Goal: Task Accomplishment & Management: Use online tool/utility

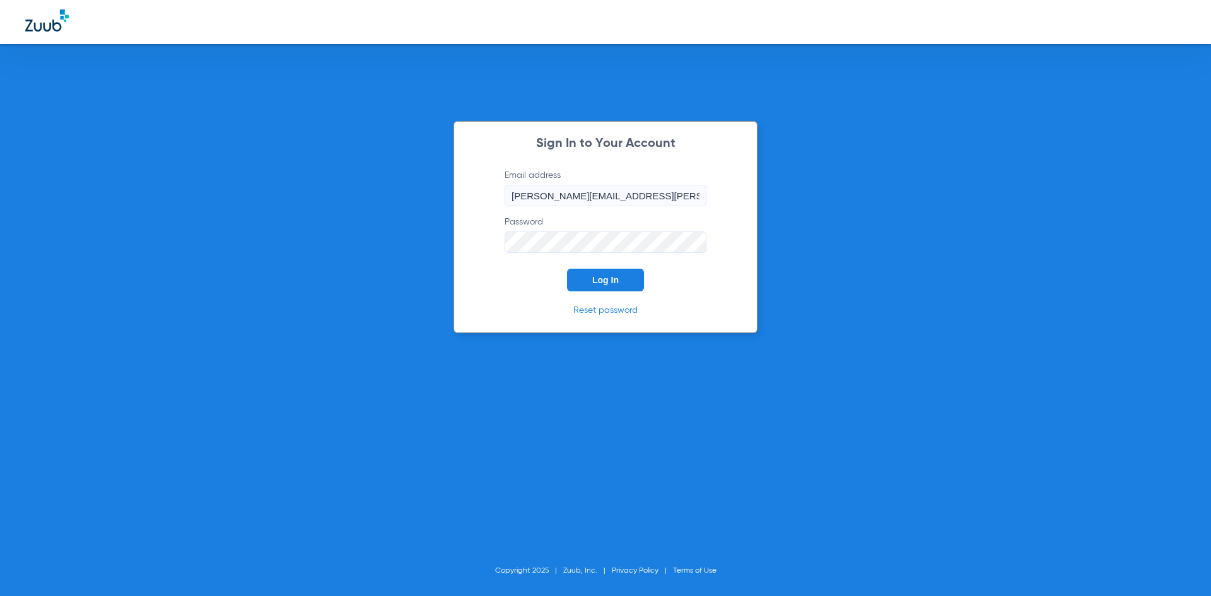
click at [597, 274] on button "Log In" at bounding box center [605, 280] width 77 height 23
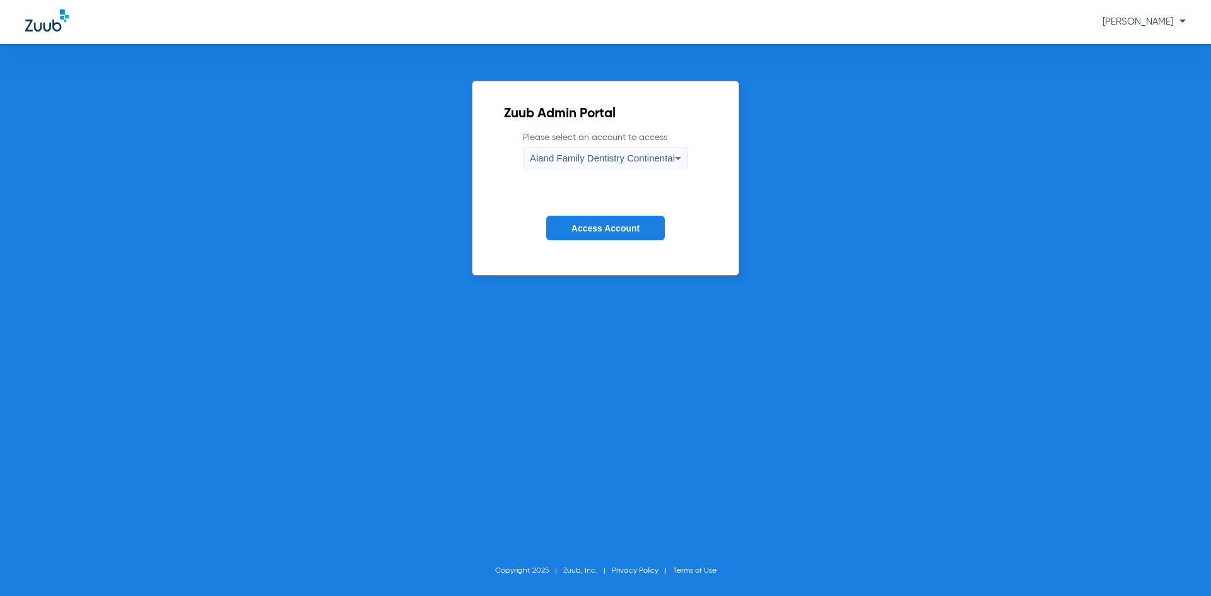
click at [612, 158] on span "Aland Family Dentistry Continental" at bounding box center [602, 158] width 145 height 11
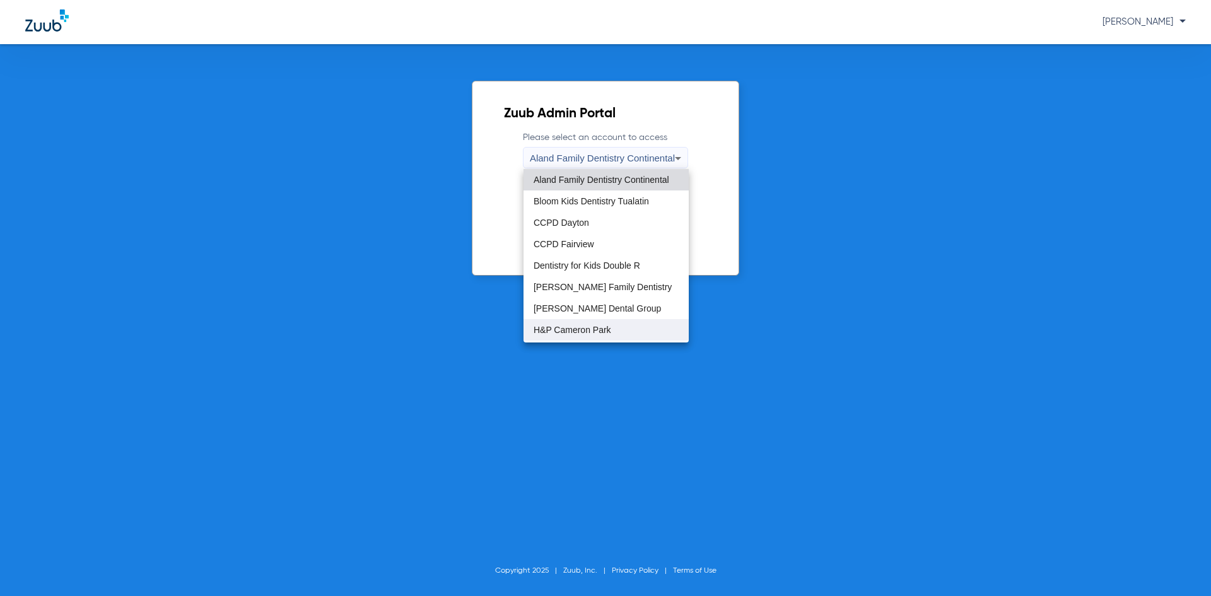
click at [629, 331] on mat-option "H&P Cameron Park" at bounding box center [606, 329] width 165 height 21
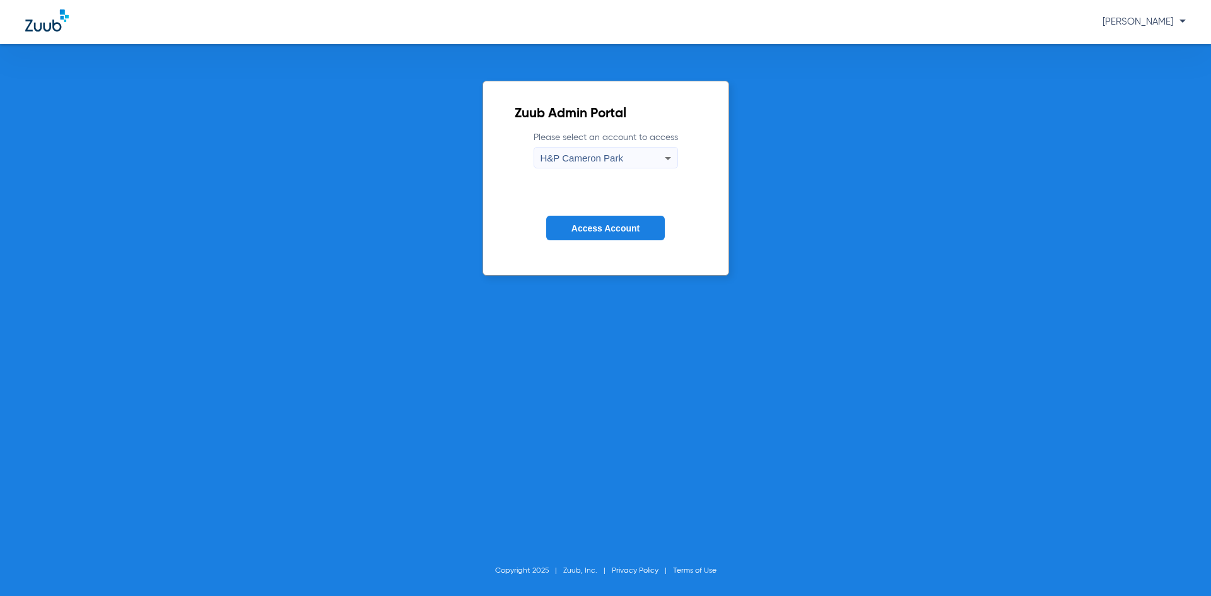
click at [606, 221] on button "Access Account" at bounding box center [605, 228] width 119 height 25
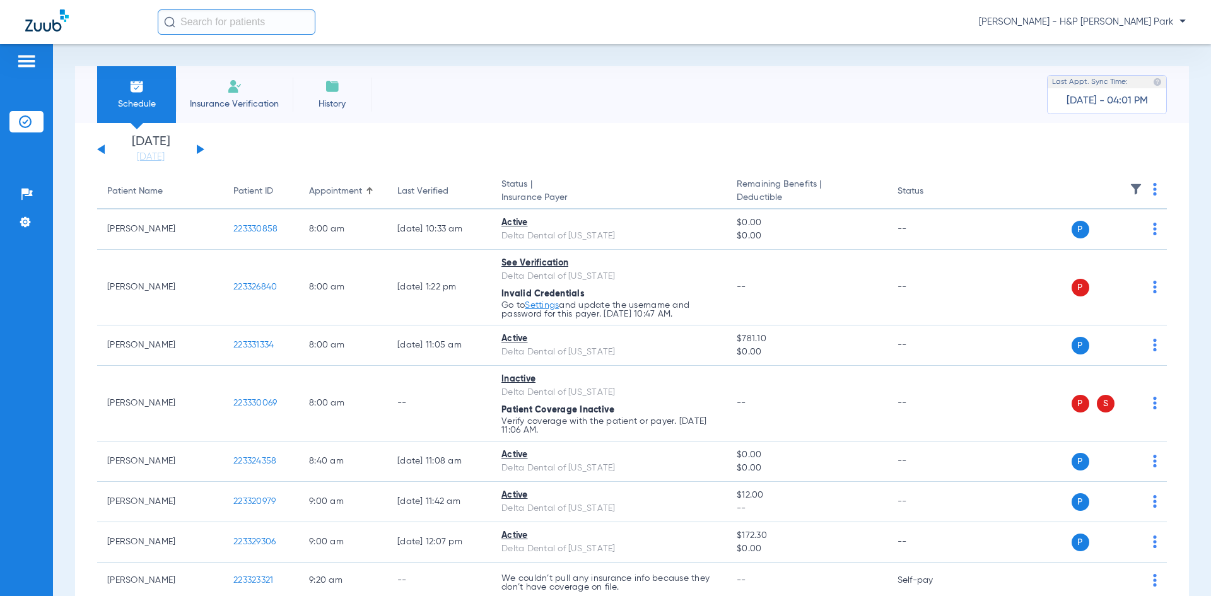
click at [199, 148] on button at bounding box center [201, 148] width 8 height 9
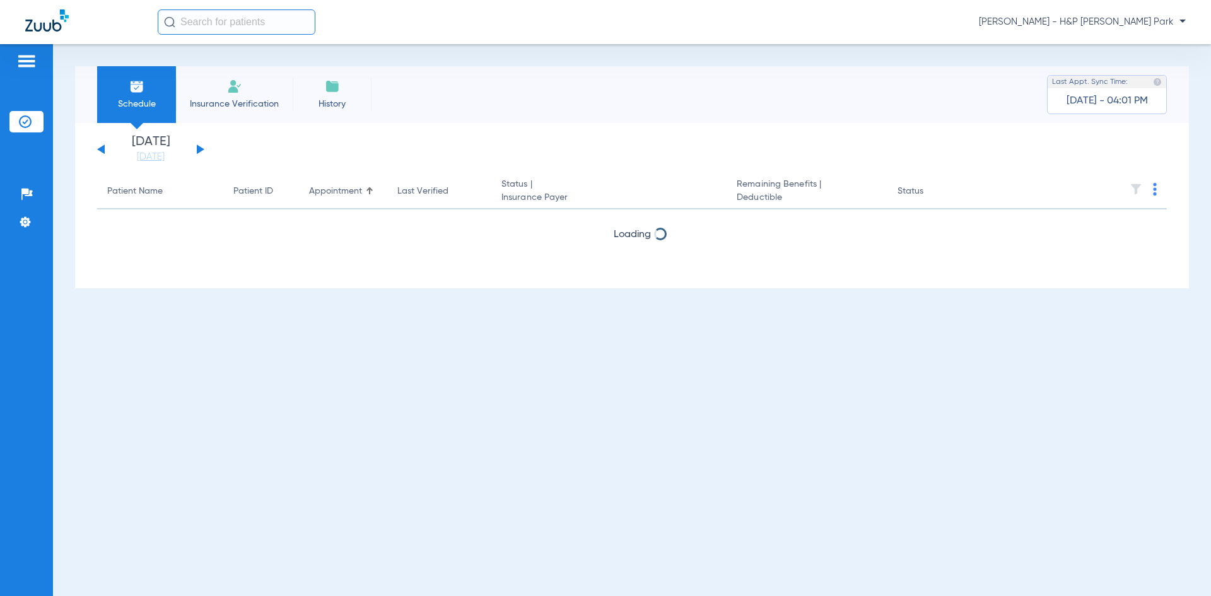
click at [199, 148] on button at bounding box center [201, 148] width 8 height 9
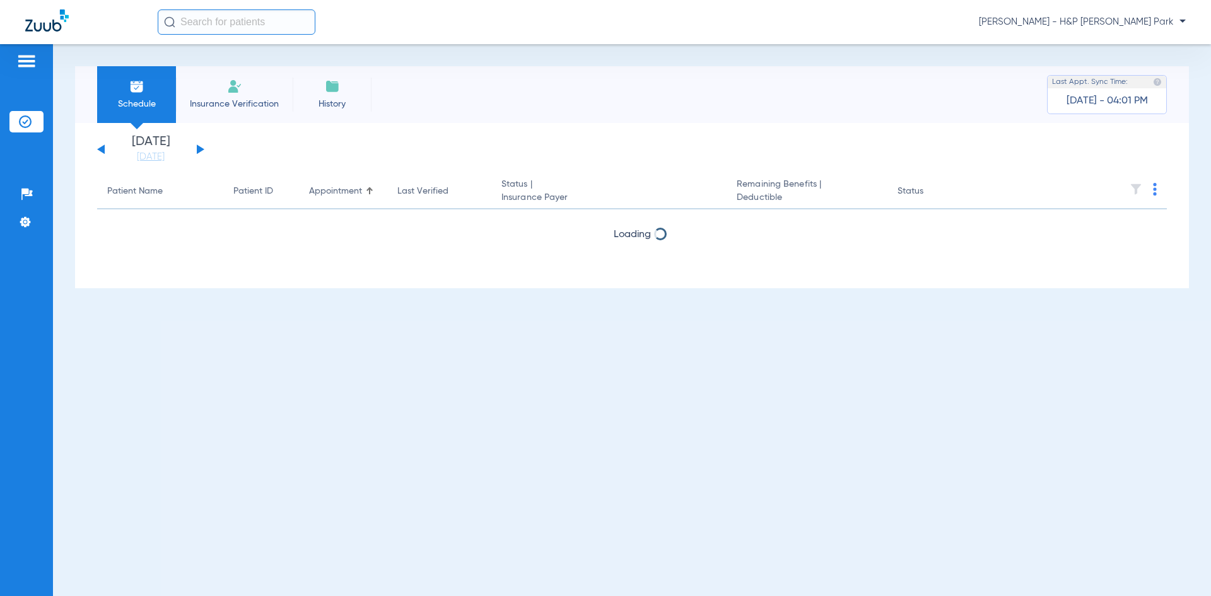
click at [199, 148] on button at bounding box center [201, 148] width 8 height 9
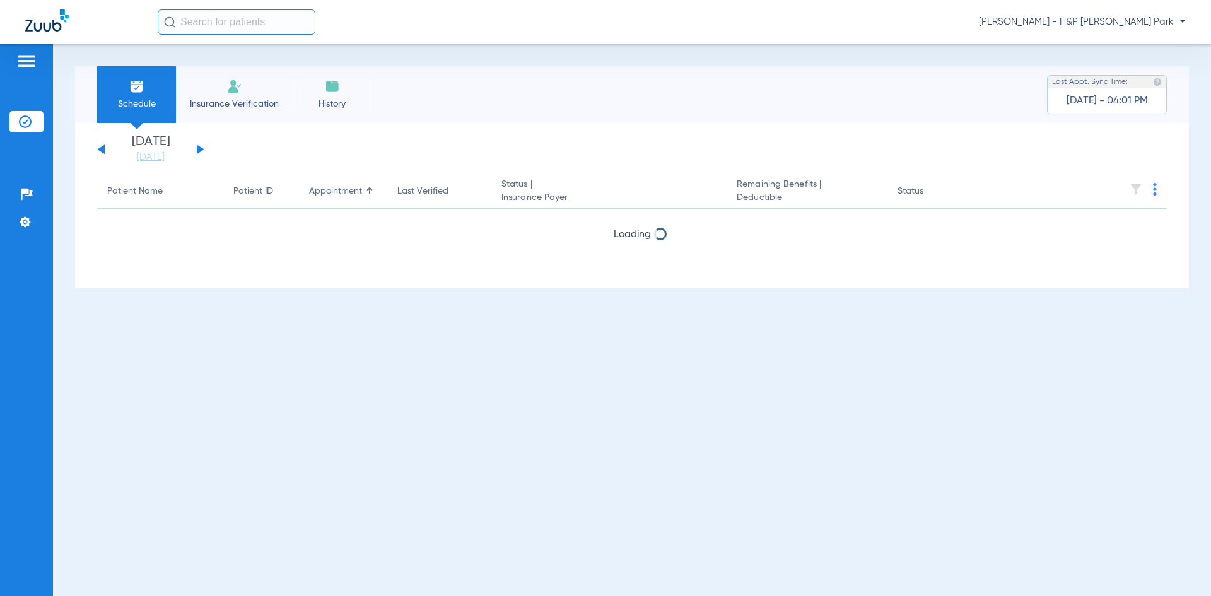
click at [199, 148] on button at bounding box center [201, 148] width 8 height 9
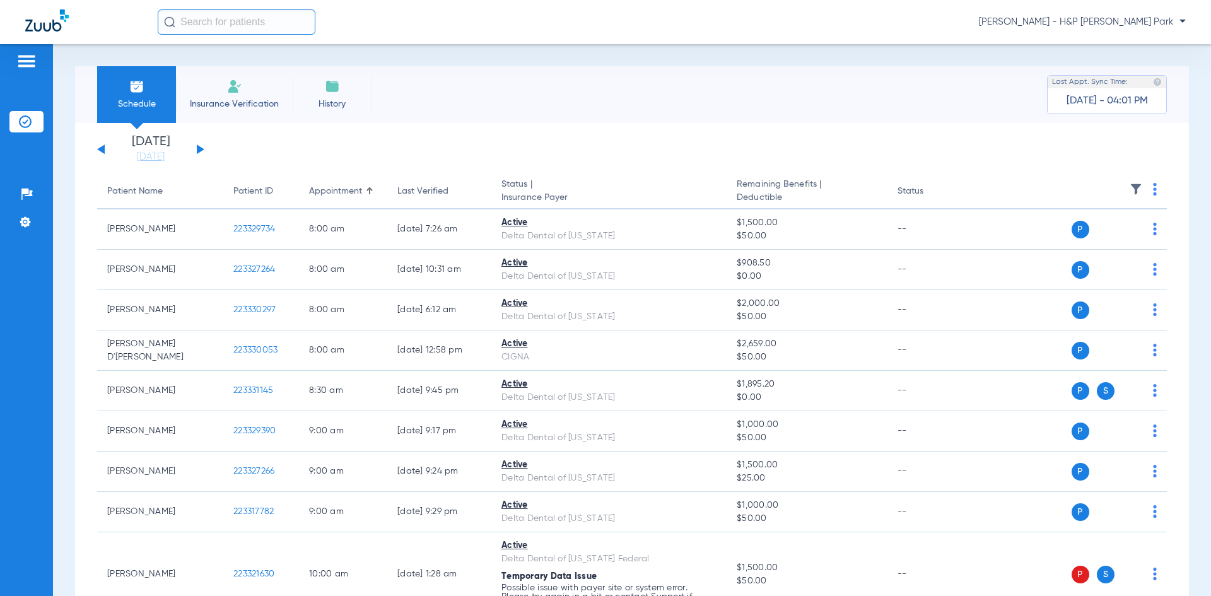
click at [1153, 187] on img at bounding box center [1155, 189] width 4 height 13
click at [1066, 236] on span "Verify All" at bounding box center [1097, 239] width 79 height 9
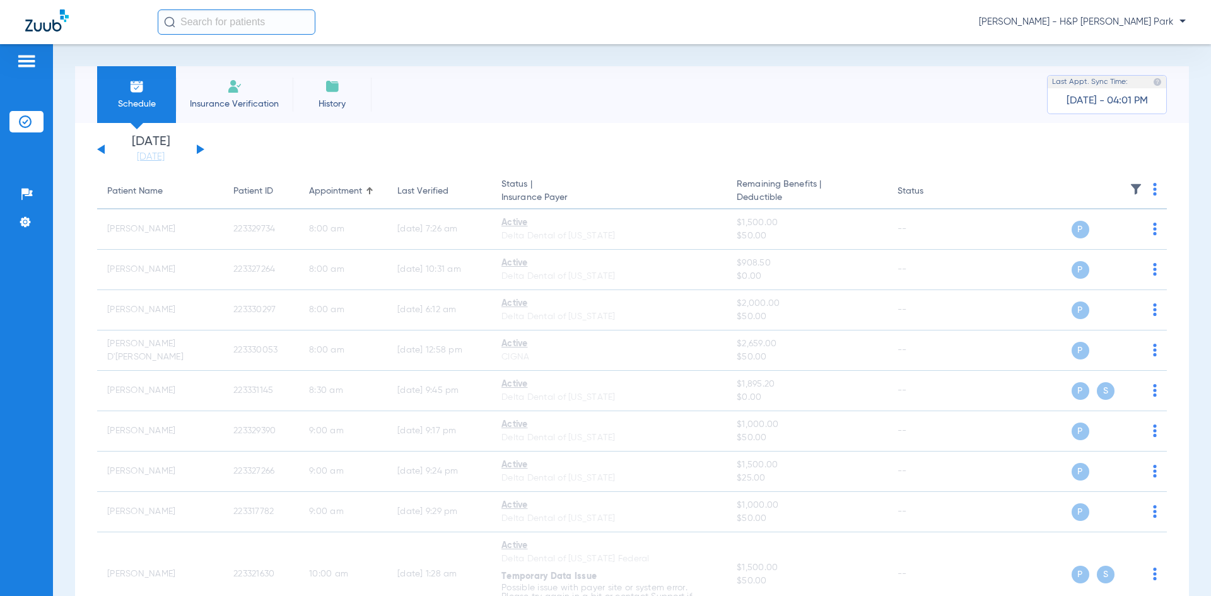
click at [1120, 24] on span "[PERSON_NAME] - H&P [PERSON_NAME] Park" at bounding box center [1082, 22] width 207 height 13
click at [1119, 44] on span "Account Selection" at bounding box center [1138, 44] width 71 height 9
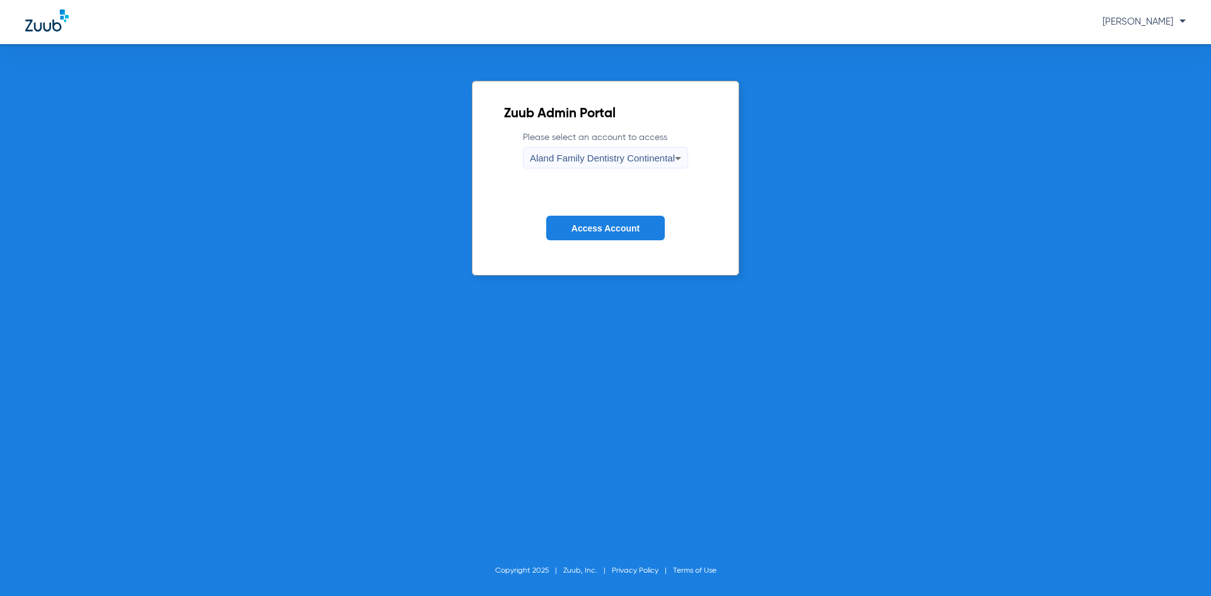
click at [623, 147] on mat-select "Aland Family Dentistry Continental" at bounding box center [605, 157] width 165 height 21
click at [621, 156] on span "Aland Family Dentistry Continental" at bounding box center [602, 158] width 145 height 11
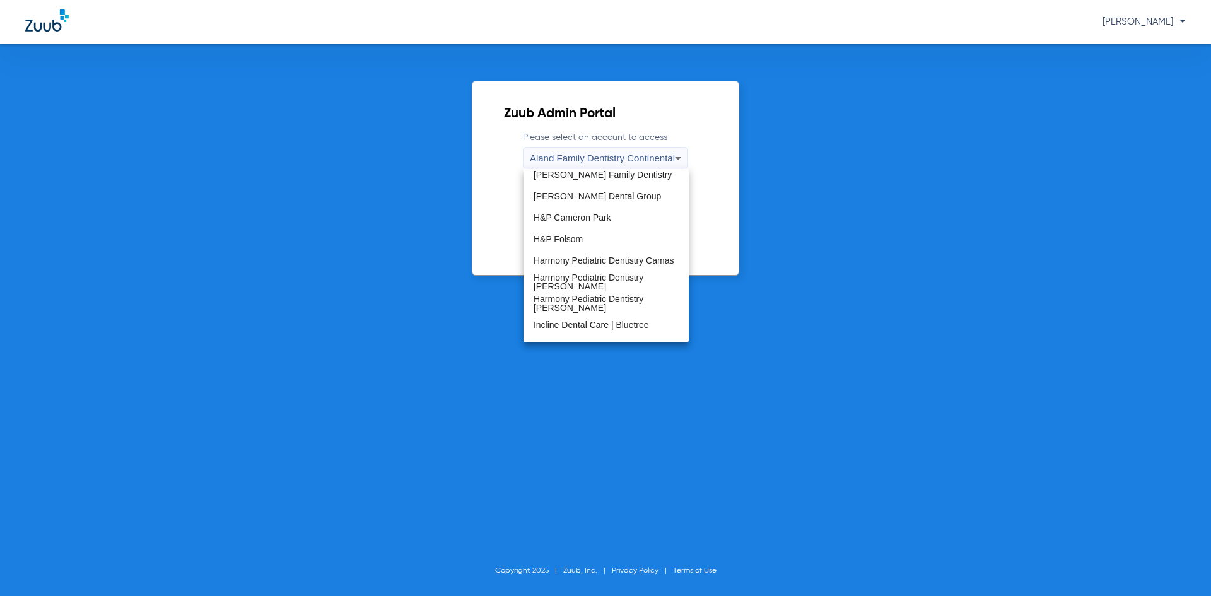
scroll to position [126, 0]
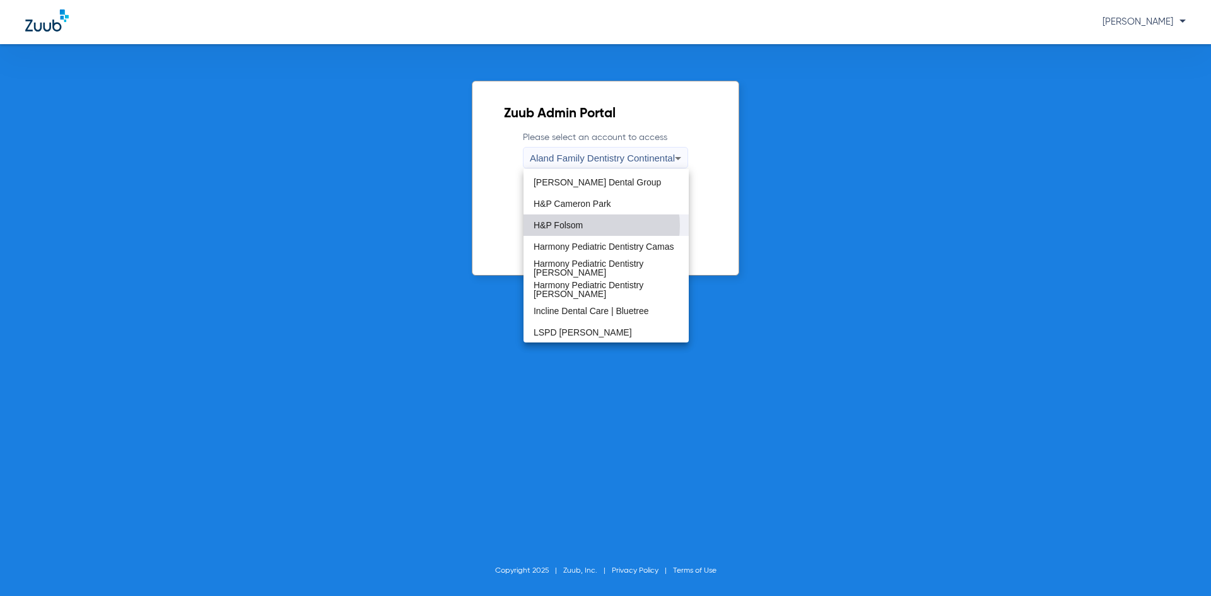
click at [595, 226] on mat-option "H&P Folsom" at bounding box center [606, 224] width 165 height 21
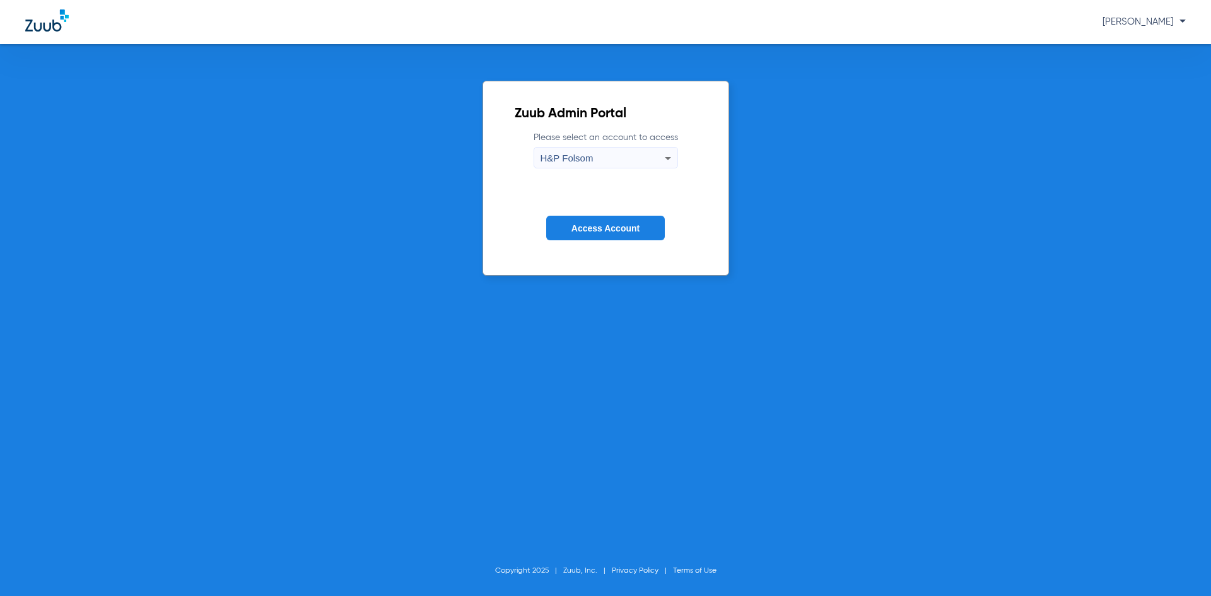
click at [594, 226] on span "Access Account" at bounding box center [605, 228] width 68 height 10
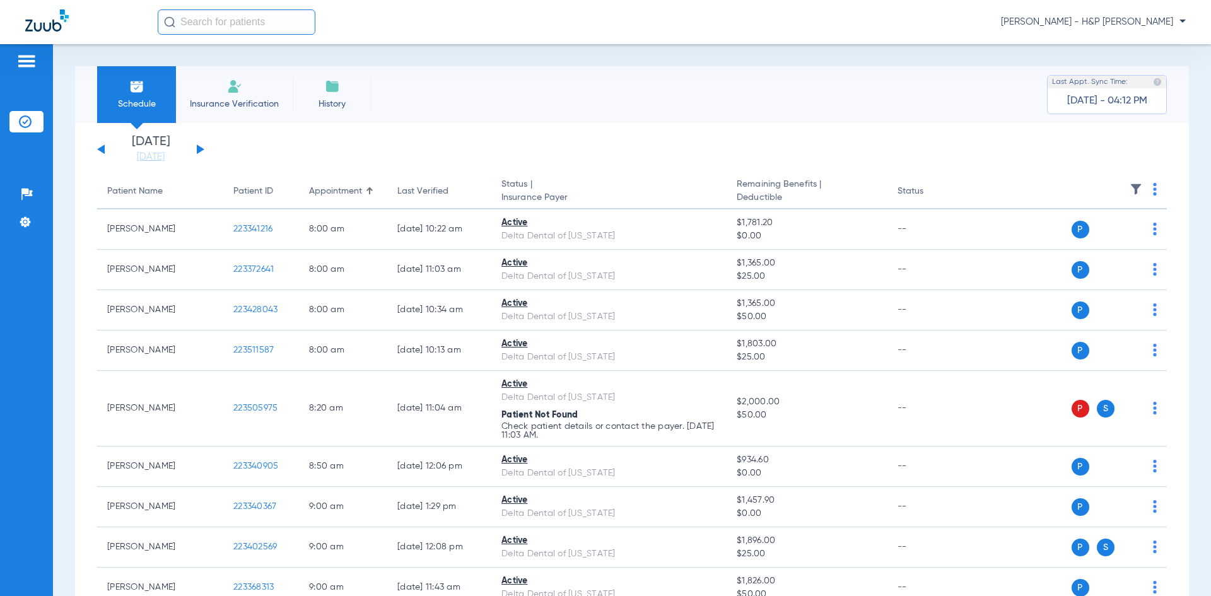
click at [198, 151] on button at bounding box center [201, 148] width 8 height 9
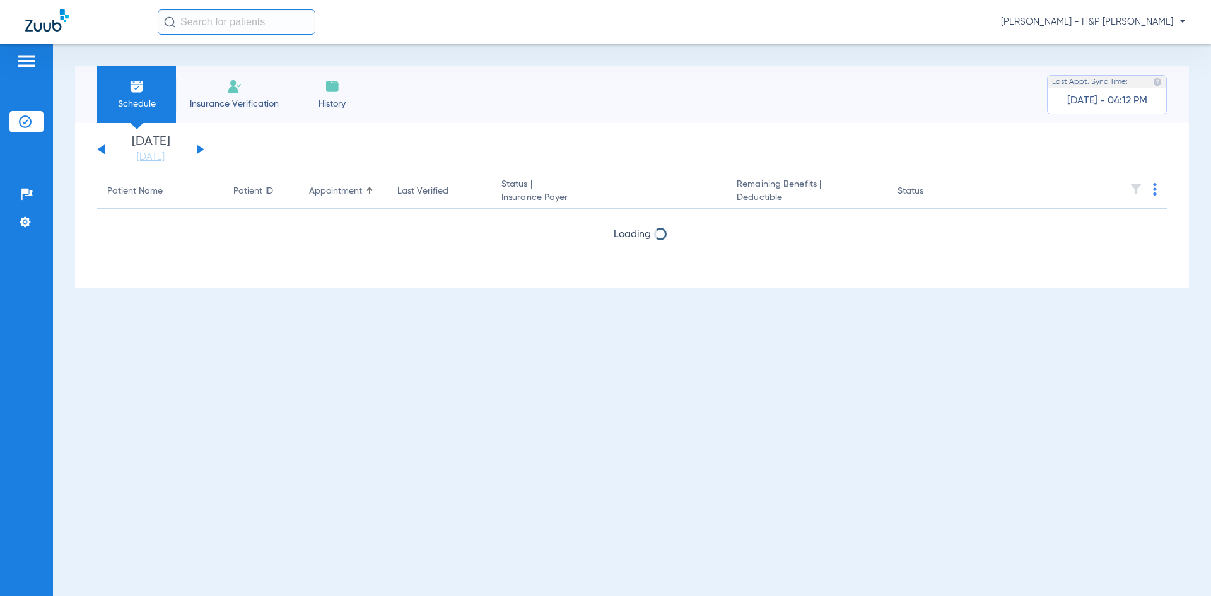
click at [198, 151] on button at bounding box center [201, 148] width 8 height 9
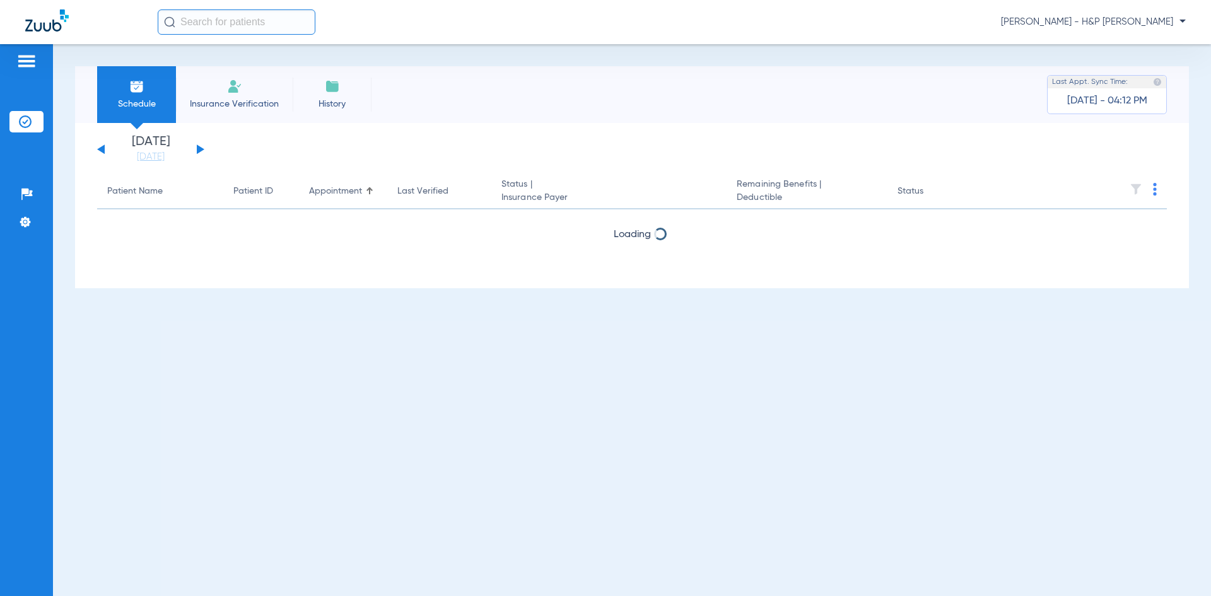
click at [195, 147] on div "[DATE] [DATE] [DATE] [DATE] [DATE] [DATE] [DATE] [DATE] [DATE] [DATE] [DATE] [D…" at bounding box center [150, 150] width 107 height 28
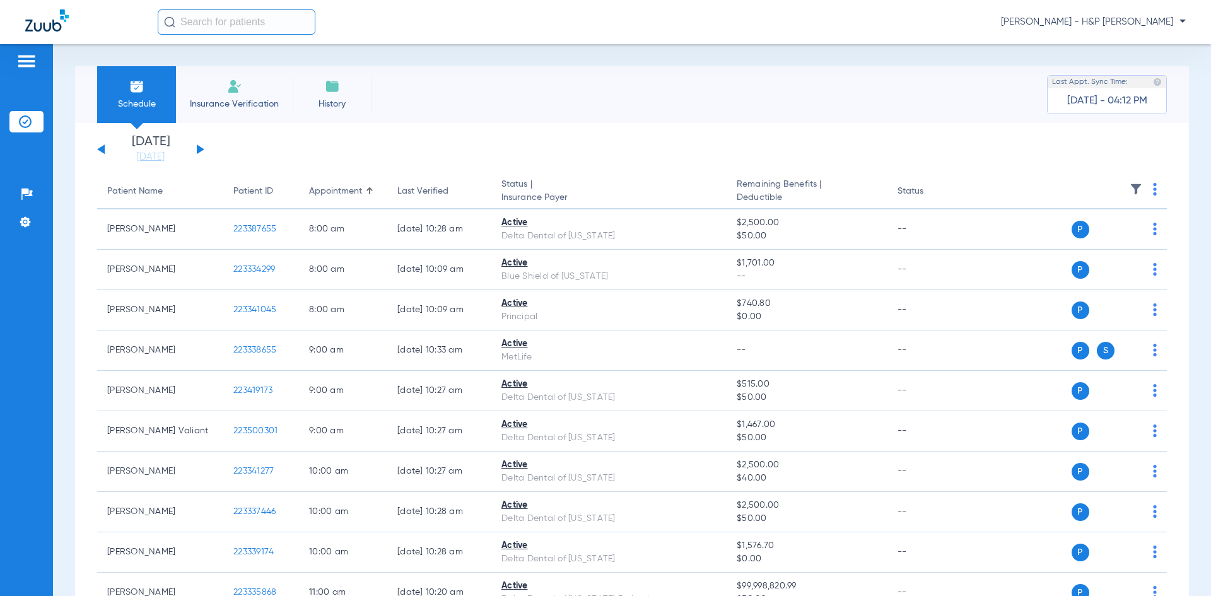
click at [197, 147] on button at bounding box center [201, 148] width 8 height 9
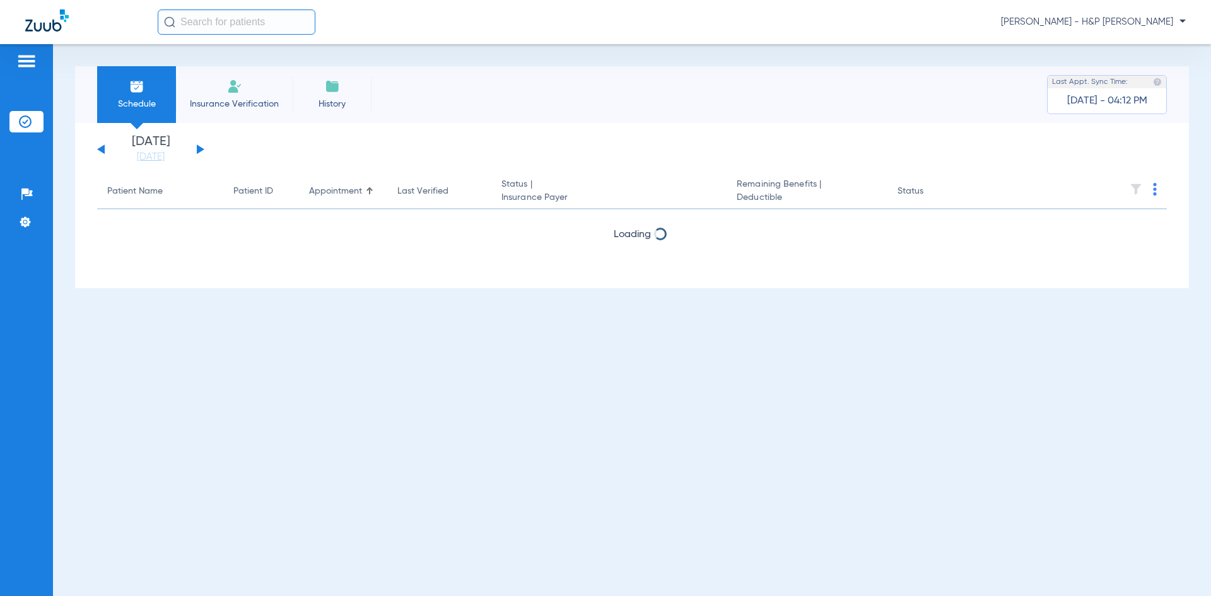
click at [197, 147] on button at bounding box center [201, 148] width 8 height 9
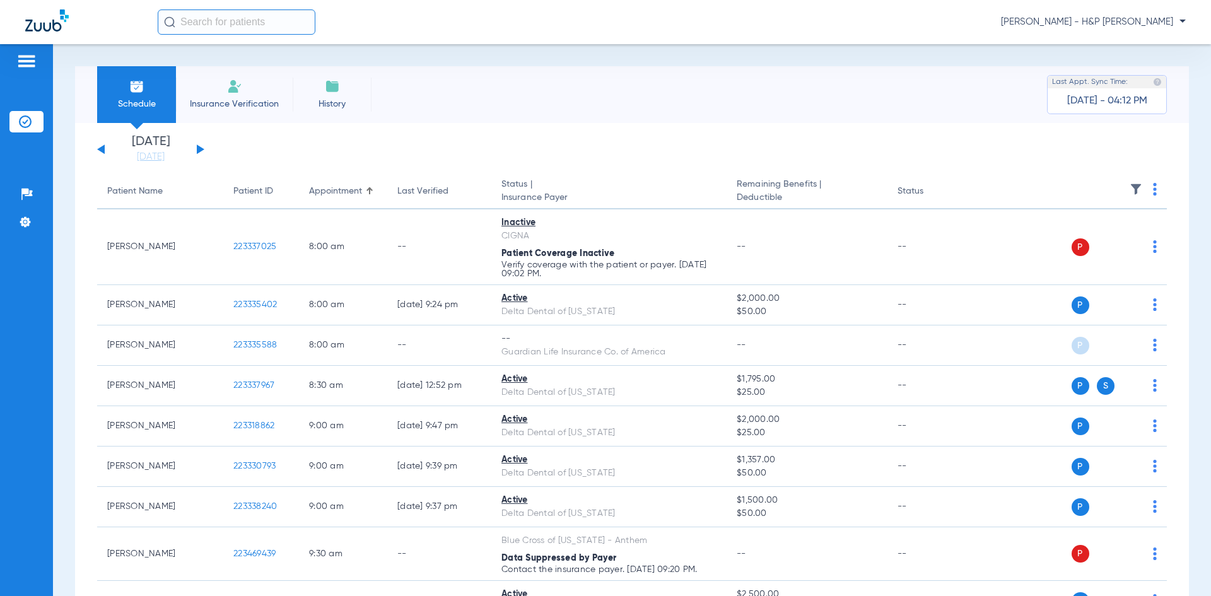
click at [1153, 190] on img at bounding box center [1155, 189] width 4 height 13
click at [1067, 233] on button "Verify All" at bounding box center [1097, 238] width 99 height 25
